Goal: Transaction & Acquisition: Purchase product/service

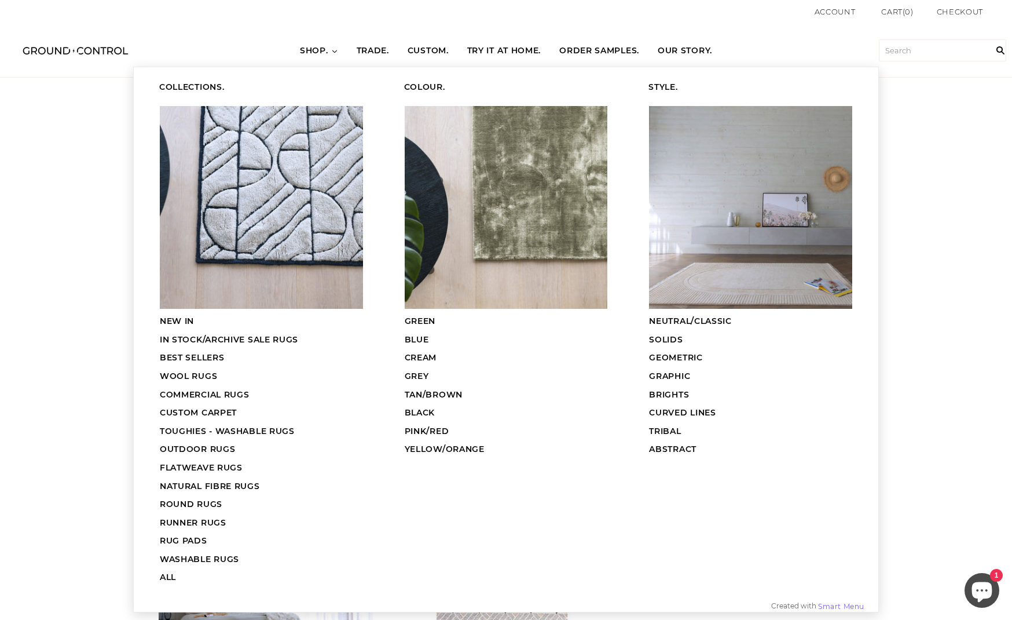
click at [223, 411] on span "CUSTOM CARPET" at bounding box center [198, 412] width 77 height 10
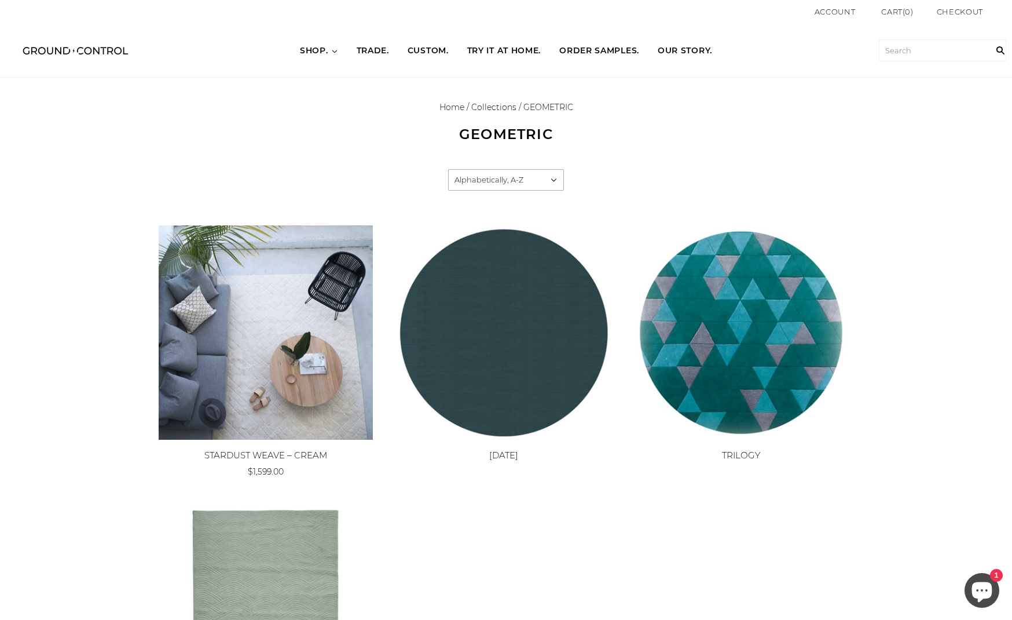
click at [96, 328] on body "Account Cart ( 0 ) Subtotal $0.00 View cart Check out Checkout" at bounding box center [506, 512] width 1012 height 1024
click at [448, 107] on link "Home" at bounding box center [452, 107] width 25 height 10
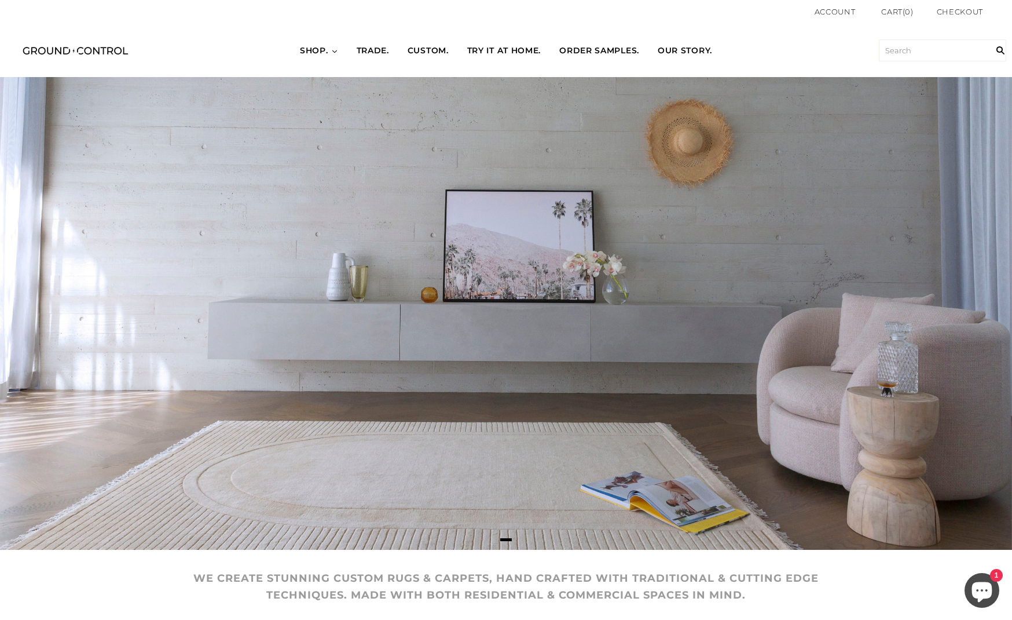
click at [412, 49] on span "CUSTOM." at bounding box center [428, 51] width 41 height 12
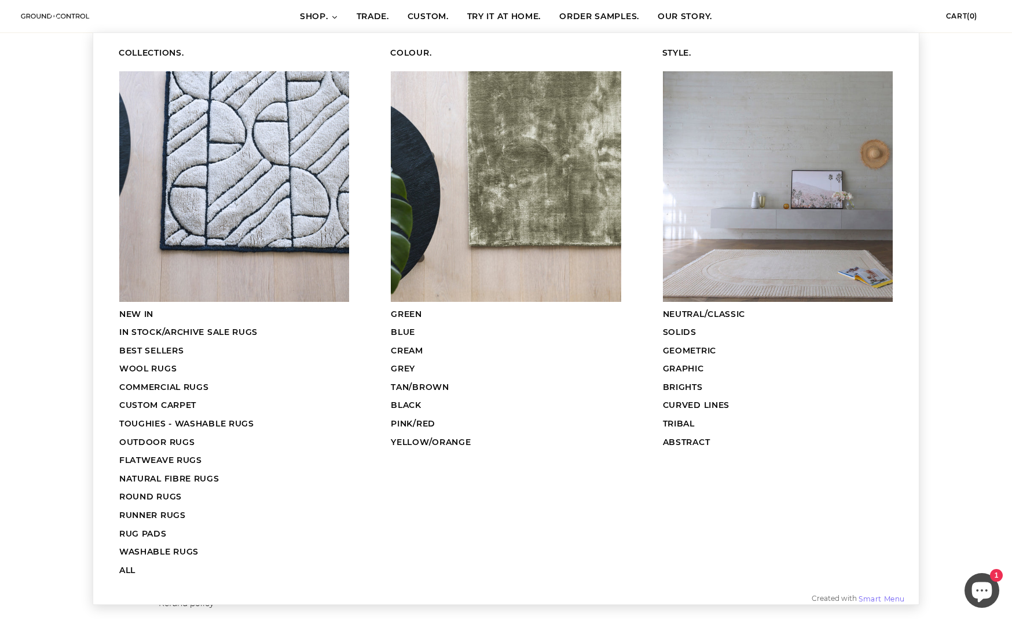
click at [185, 401] on span "CUSTOM CARPET" at bounding box center [157, 405] width 77 height 10
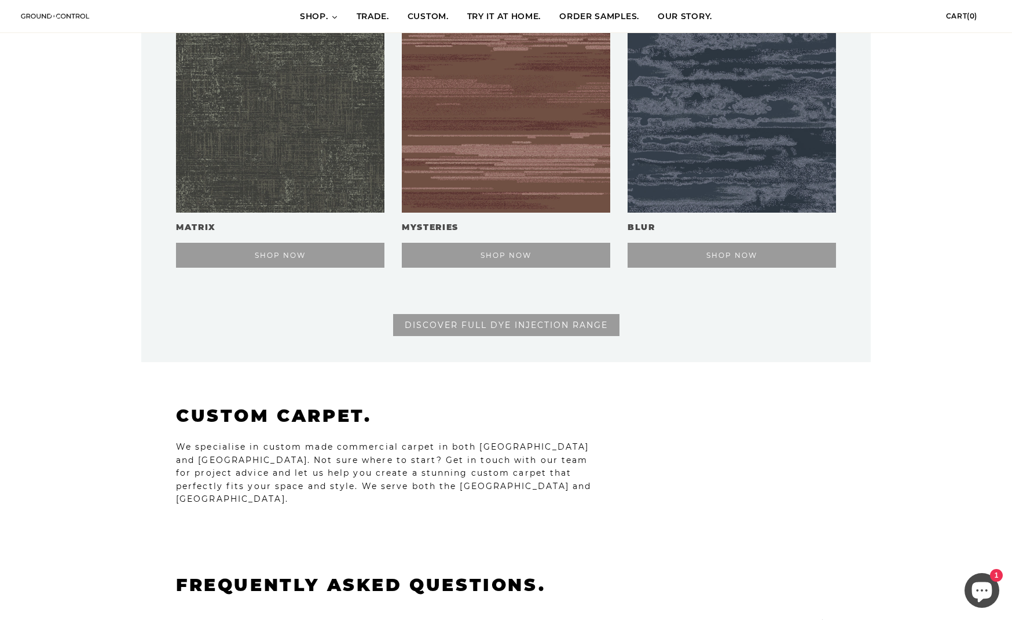
scroll to position [1930, 0]
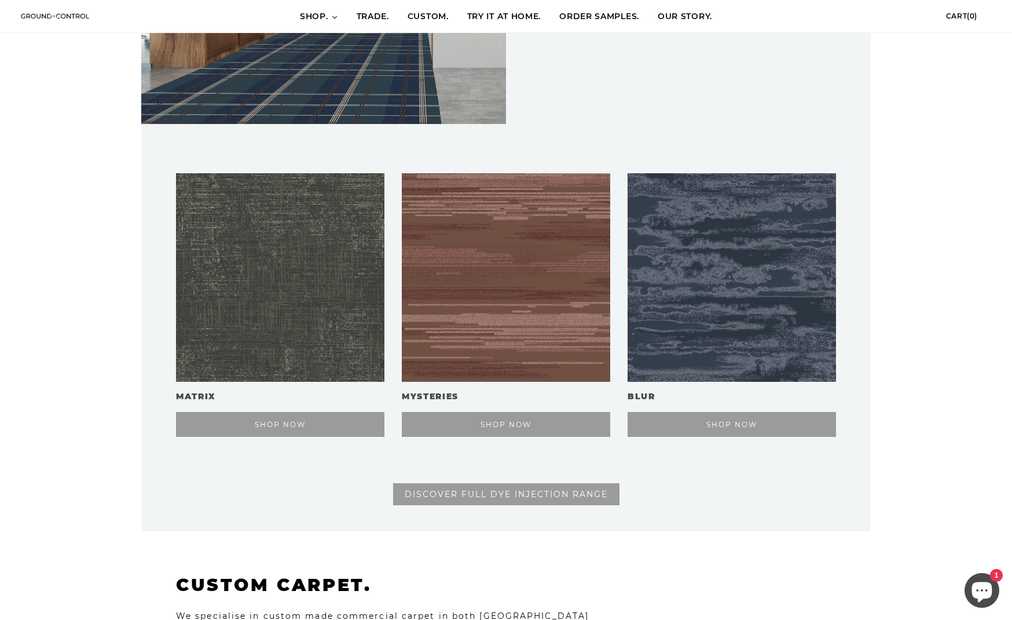
click at [556, 495] on span "DISCOVER FULL DYE INJECTION RANGE" at bounding box center [506, 494] width 203 height 10
click at [401, 496] on link "DISCOVER FULL DYE INJECTION RANGE" at bounding box center [506, 494] width 226 height 22
click at [411, 494] on span "DISCOVER FULL DYE INJECTION RANGE" at bounding box center [506, 494] width 203 height 10
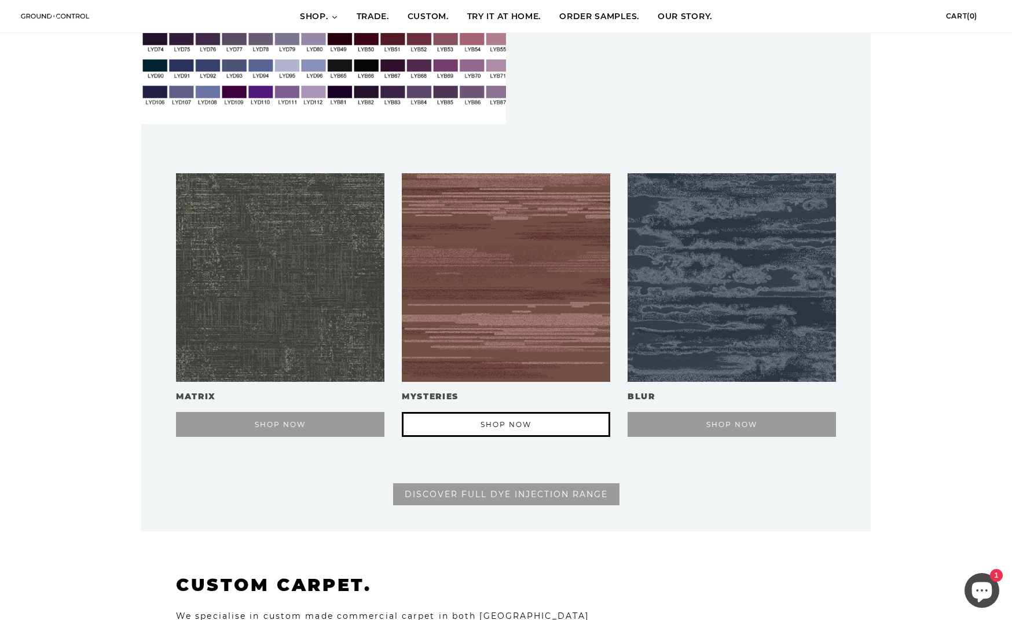
scroll to position [0, 730]
click at [444, 416] on button "SHOP NOW" at bounding box center [506, 424] width 209 height 25
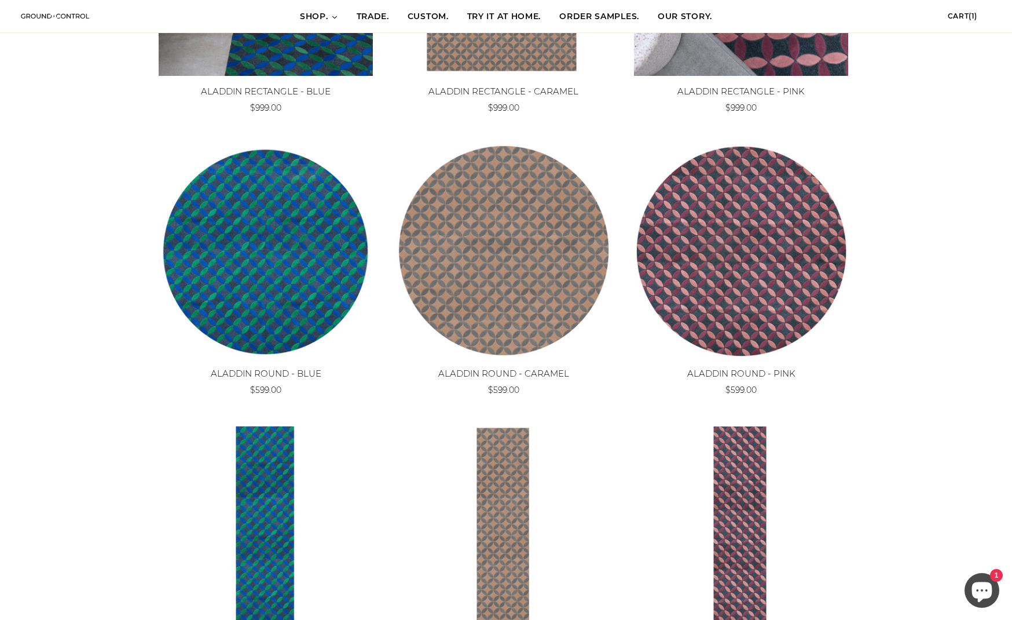
scroll to position [386, 0]
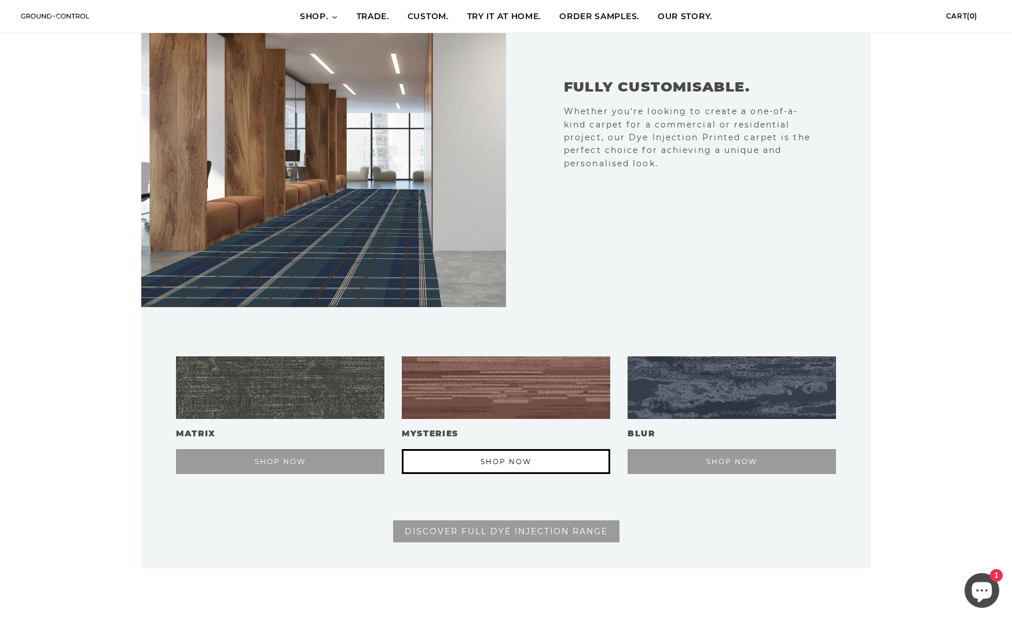
scroll to position [1738, 0]
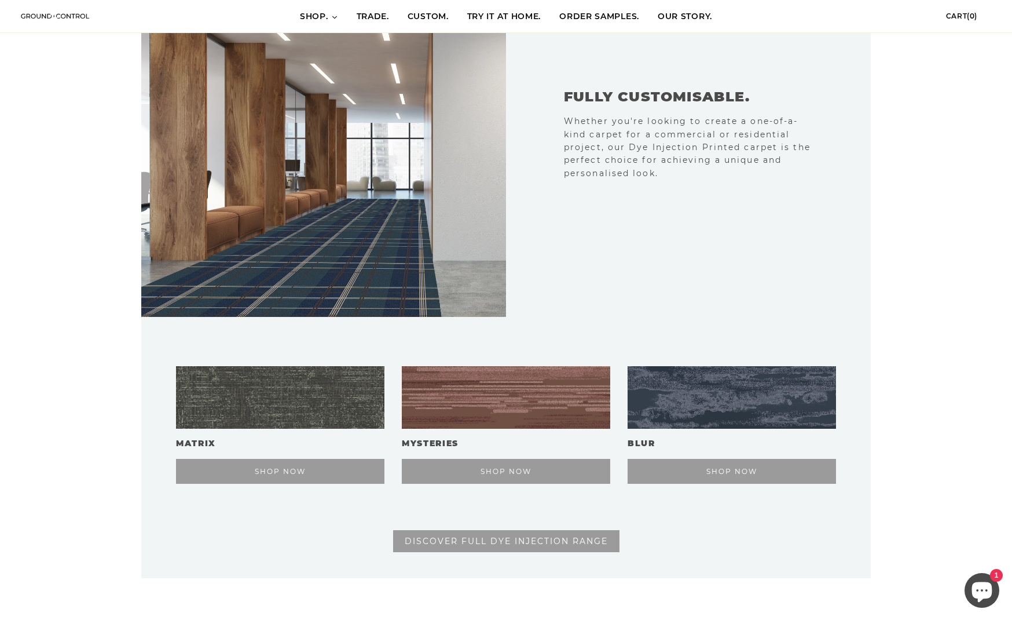
click at [478, 540] on span "DISCOVER FULL DYE INJECTION RANGE" at bounding box center [506, 541] width 203 height 10
click at [560, 302] on div "FULLY CUSTOMISABLE. Whether you're looking to create a one-of-a-kind carpet for…" at bounding box center [506, 134] width 730 height 365
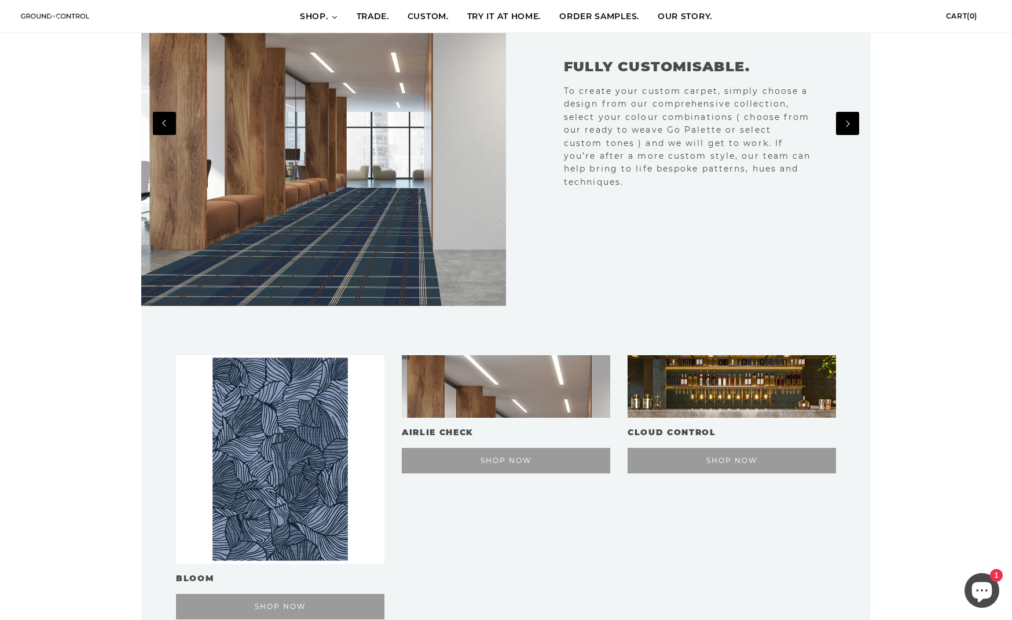
scroll to position [965, 0]
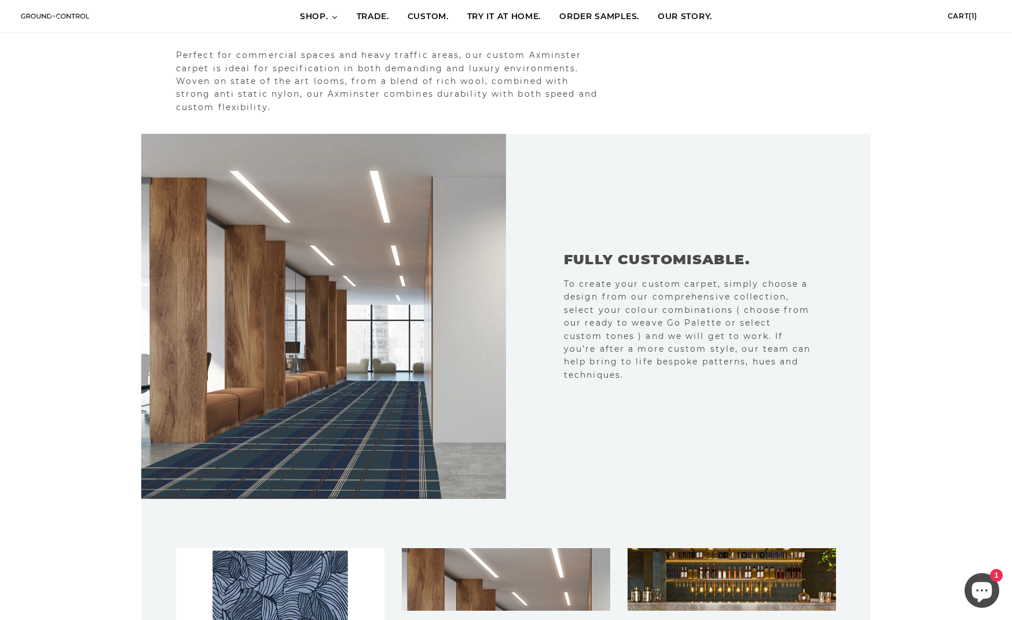
scroll to position [772, 0]
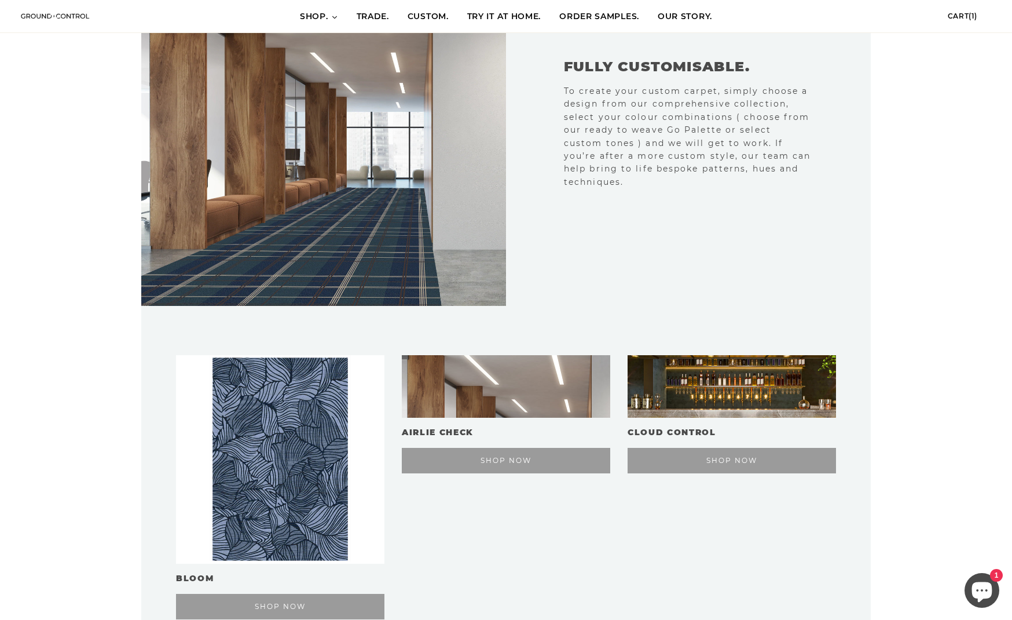
click at [743, 411] on img at bounding box center [732, 459] width 209 height 209
click at [738, 460] on span "SHOP NOW" at bounding box center [732, 460] width 51 height 9
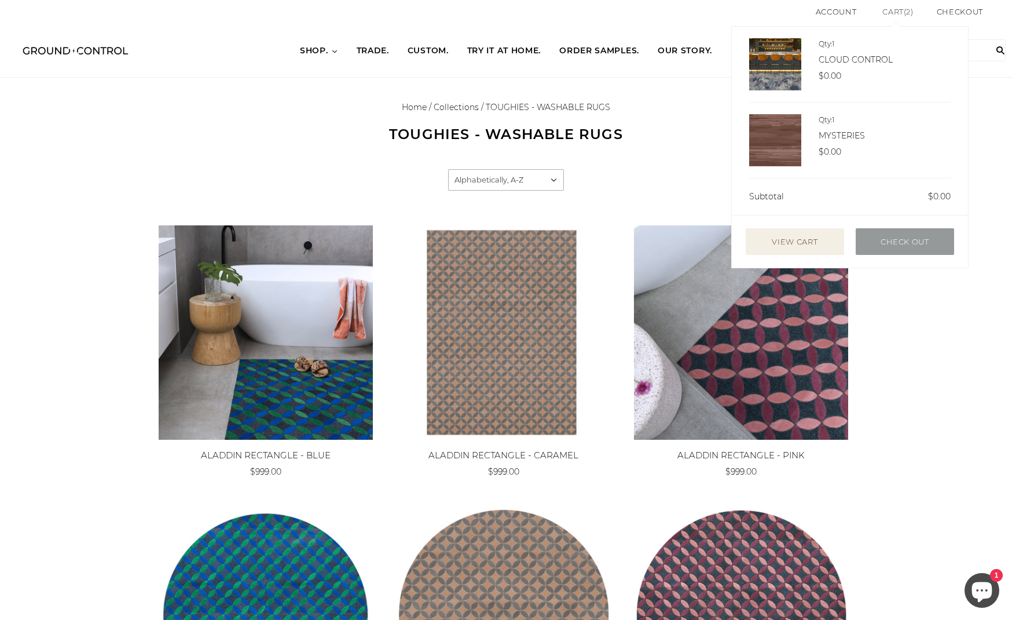
click at [902, 9] on link "Cart ( 2 )" at bounding box center [898, 12] width 31 height 12
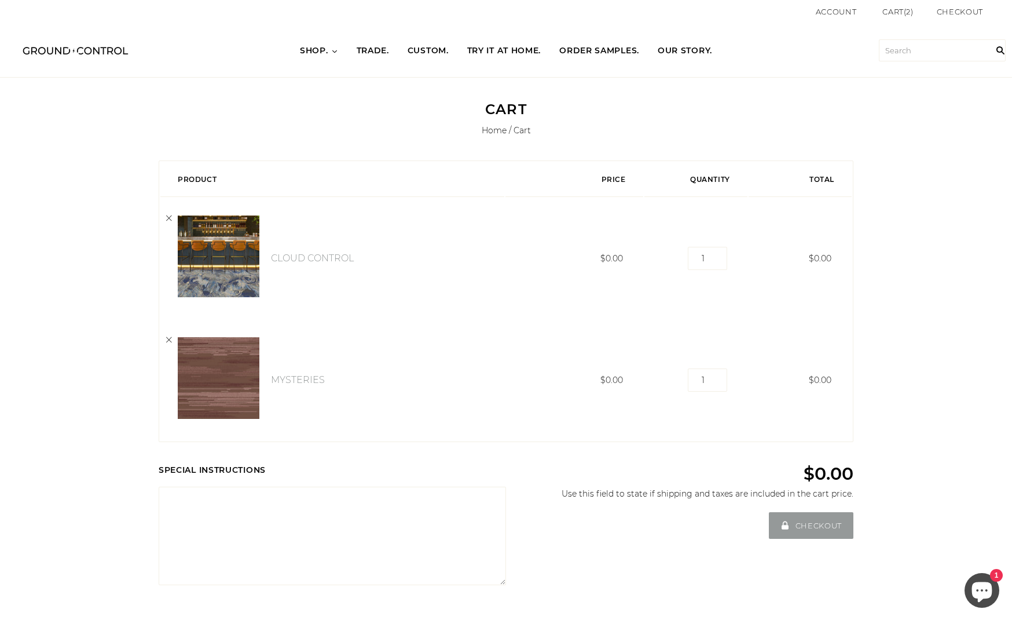
click at [231, 265] on img at bounding box center [219, 256] width 82 height 82
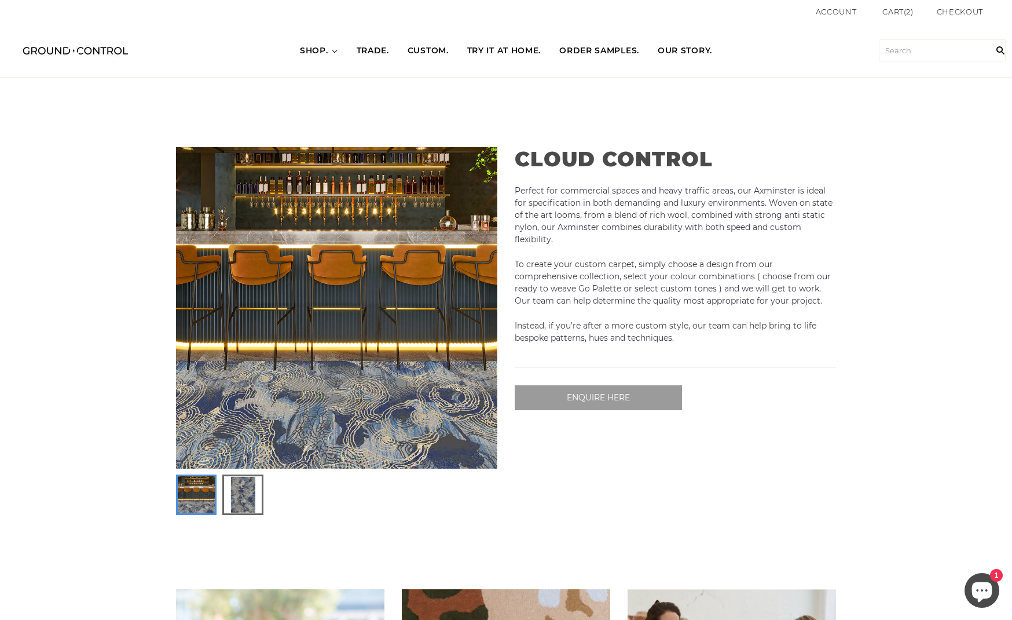
click at [251, 491] on img at bounding box center [242, 494] width 37 height 37
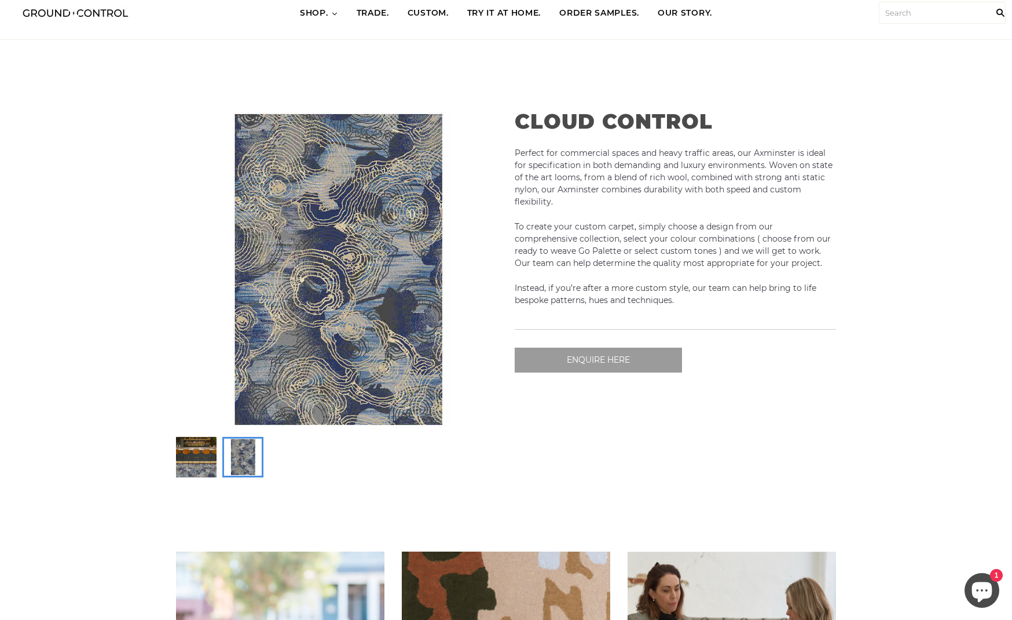
scroll to position [28, 0]
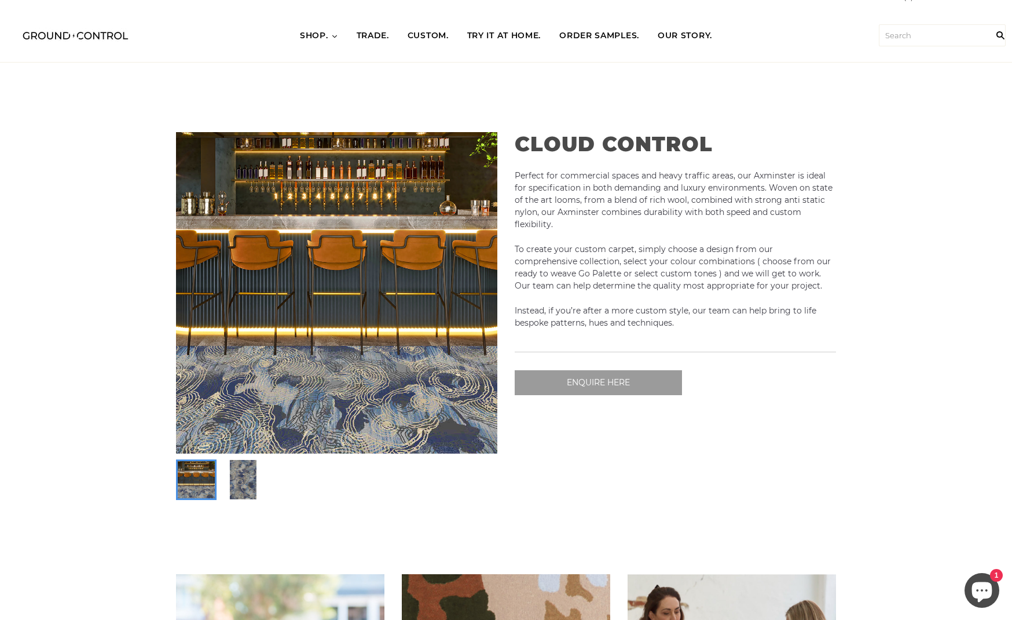
scroll to position [28, 0]
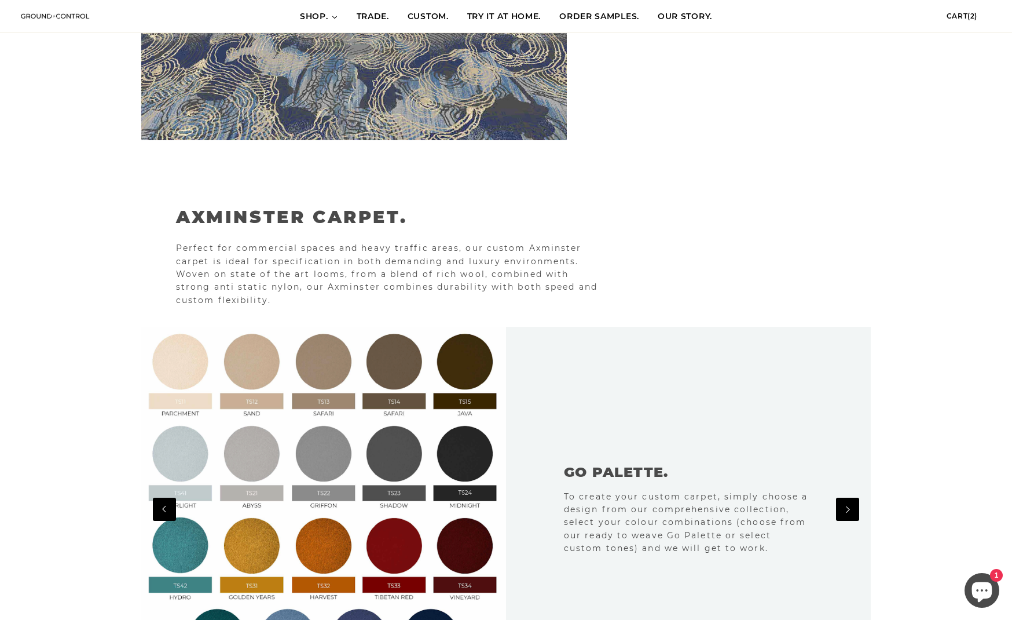
scroll to position [0, 1460]
